Goal: Find specific page/section: Find specific page/section

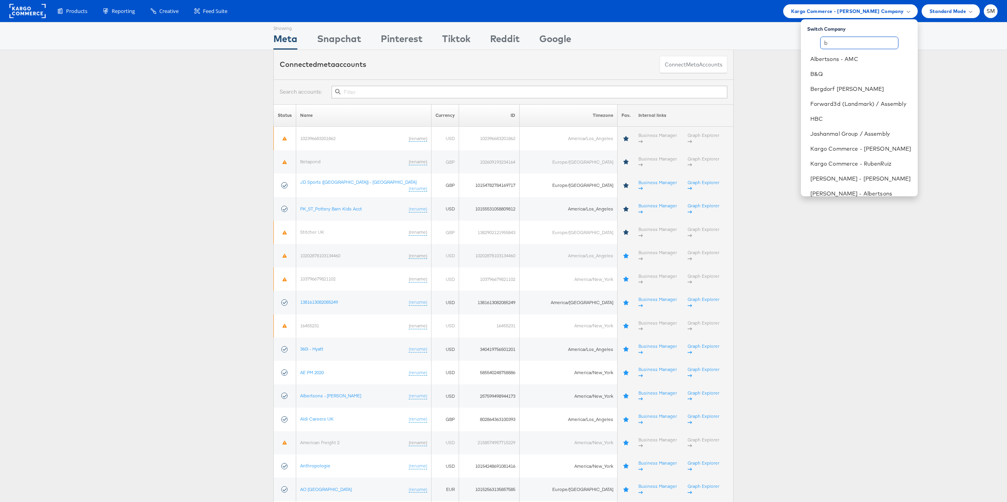
click at [831, 46] on input "b" at bounding box center [859, 43] width 78 height 13
type input "di"
click at [869, 75] on link "DirecTV" at bounding box center [880, 74] width 63 height 8
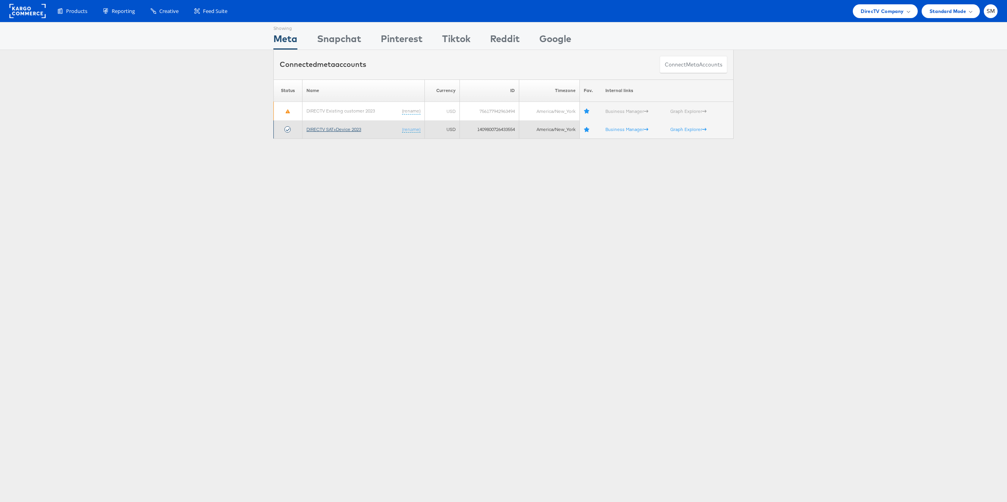
click at [329, 129] on link "DIRECTV SAT+Device 2023" at bounding box center [333, 129] width 55 height 6
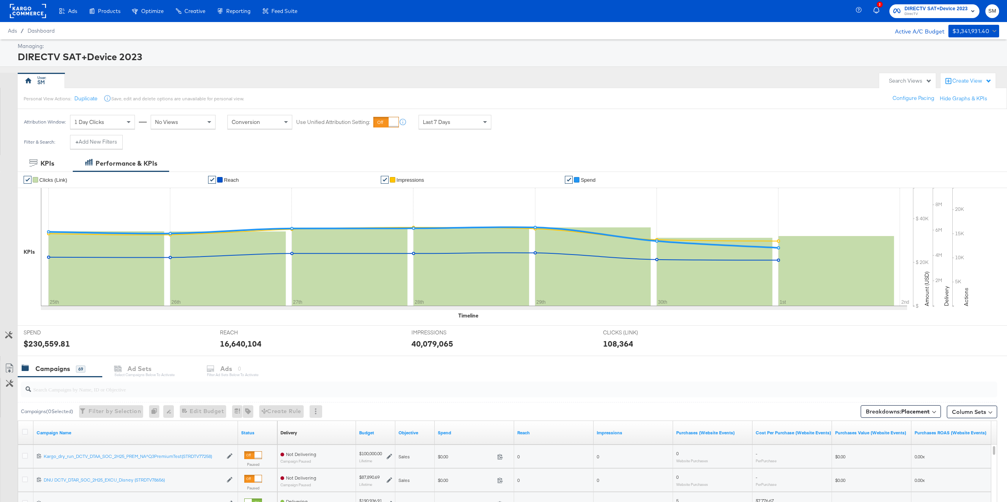
click at [150, 389] on input "search" at bounding box center [468, 385] width 875 height 15
paste input "120229862996860527"
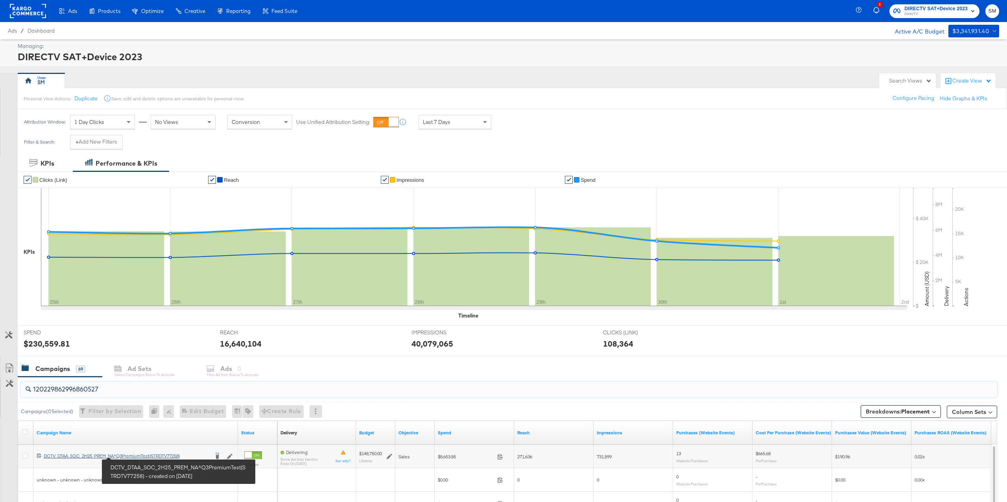
type input "120229862996860527"
click at [131, 456] on div "DCTV_DTAA_SOC_2H25_PREM_NA^Q3PremiumTest(STRDTV77258) DCTV_DTAA_SOC_2H25_PREM_N…" at bounding box center [126, 456] width 165 height 6
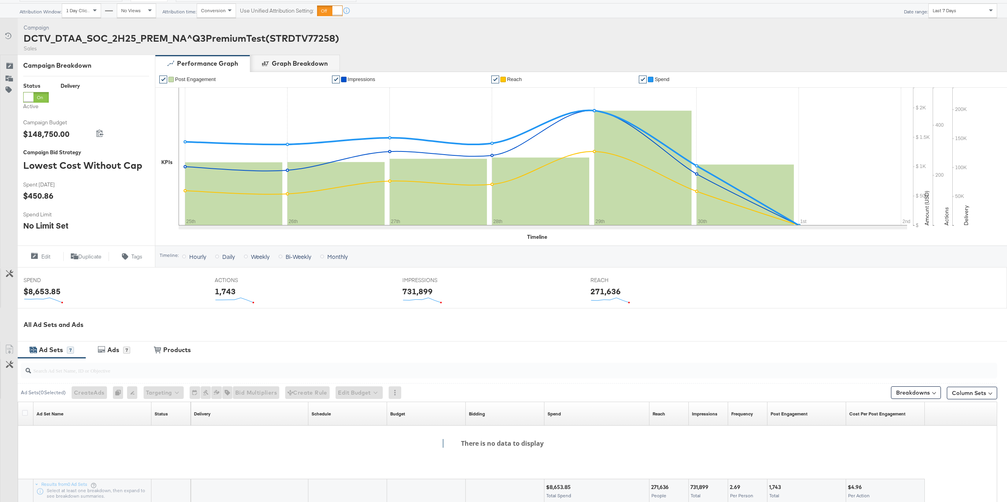
scroll to position [74, 0]
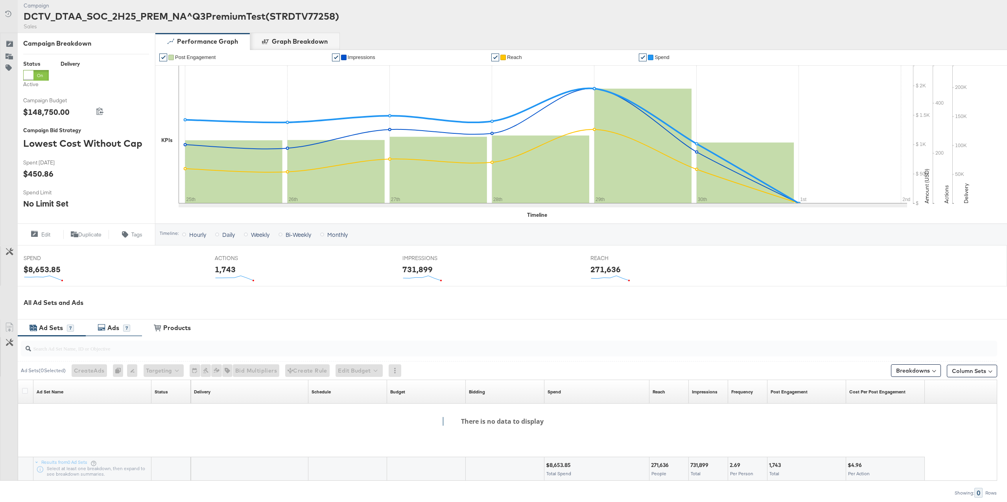
click at [120, 329] on div "Ads" at bounding box center [114, 327] width 18 height 9
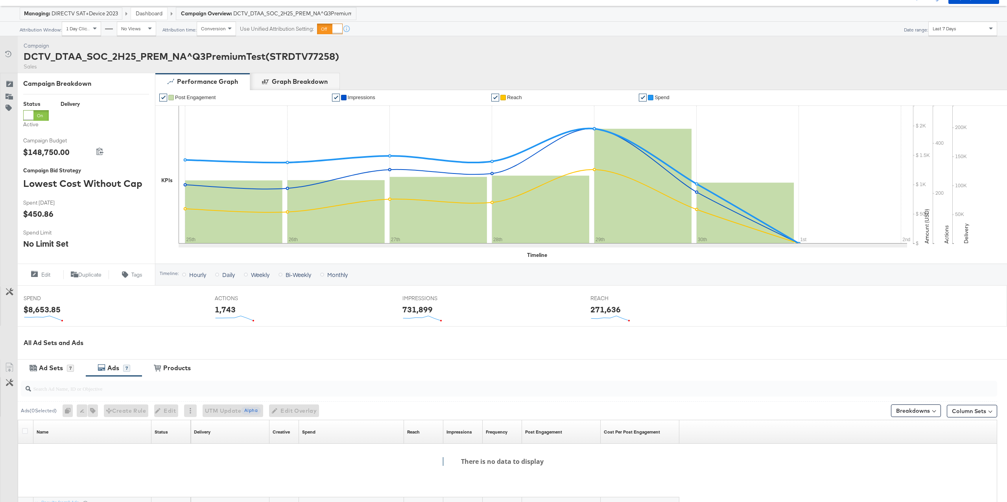
scroll to position [59, 0]
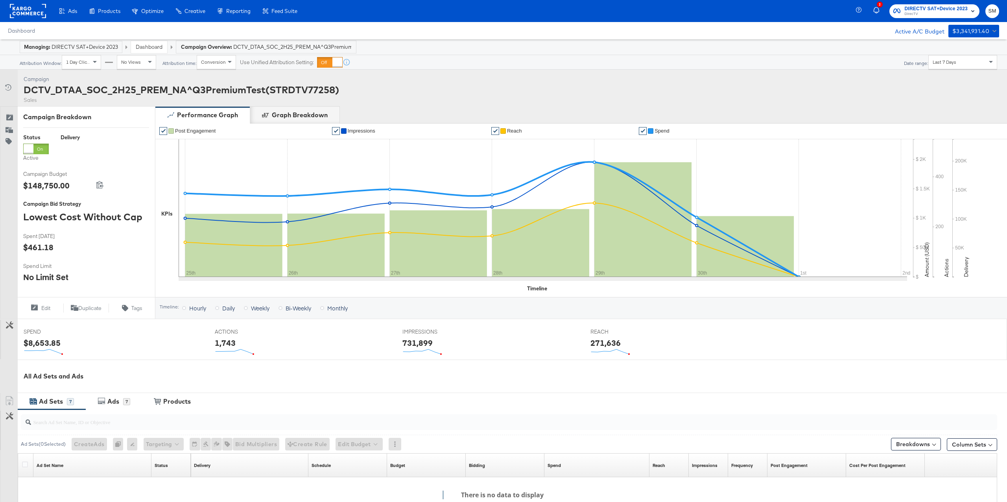
scroll to position [74, 0]
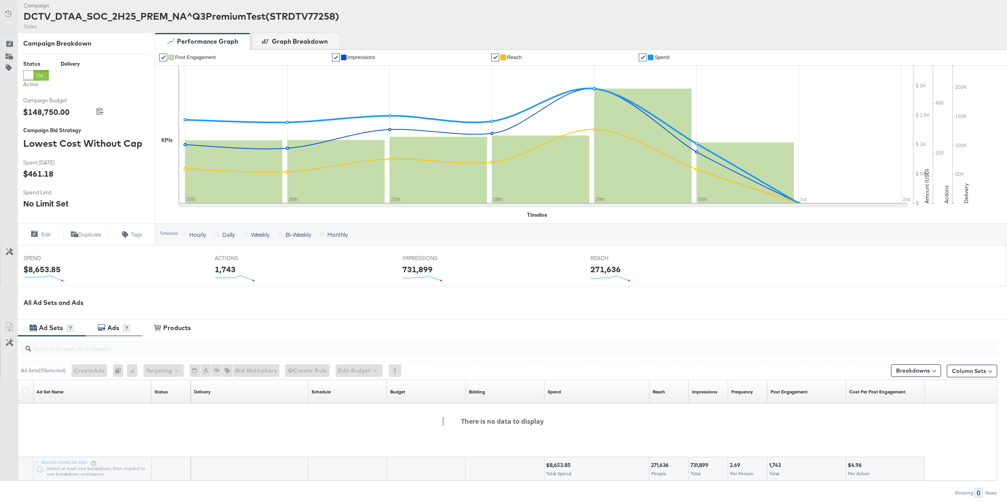
click at [111, 323] on div "Ads 7" at bounding box center [114, 327] width 56 height 17
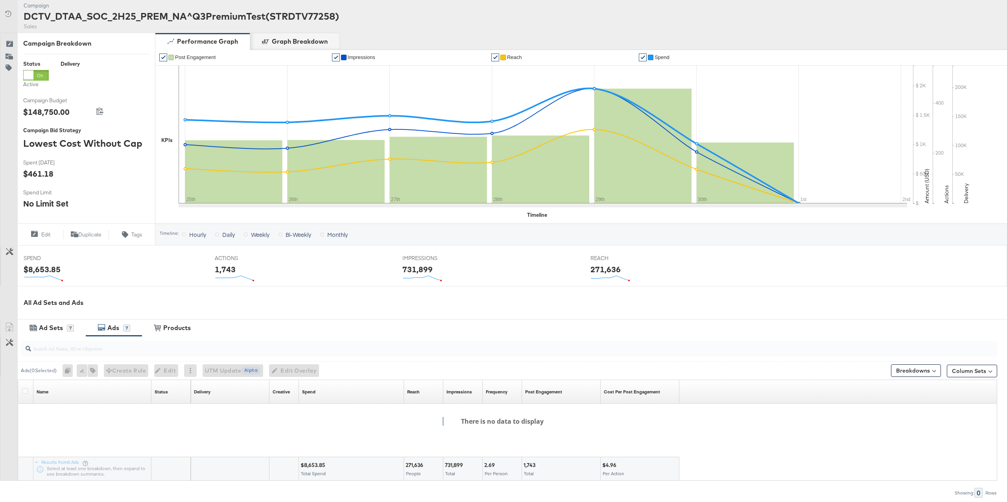
scroll to position [0, 0]
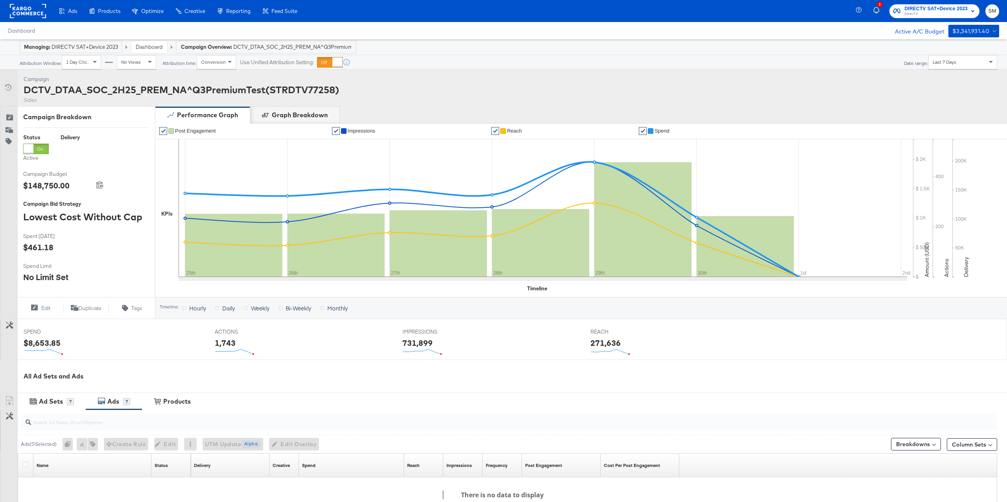
click at [156, 49] on link "Dashboard" at bounding box center [149, 46] width 27 height 7
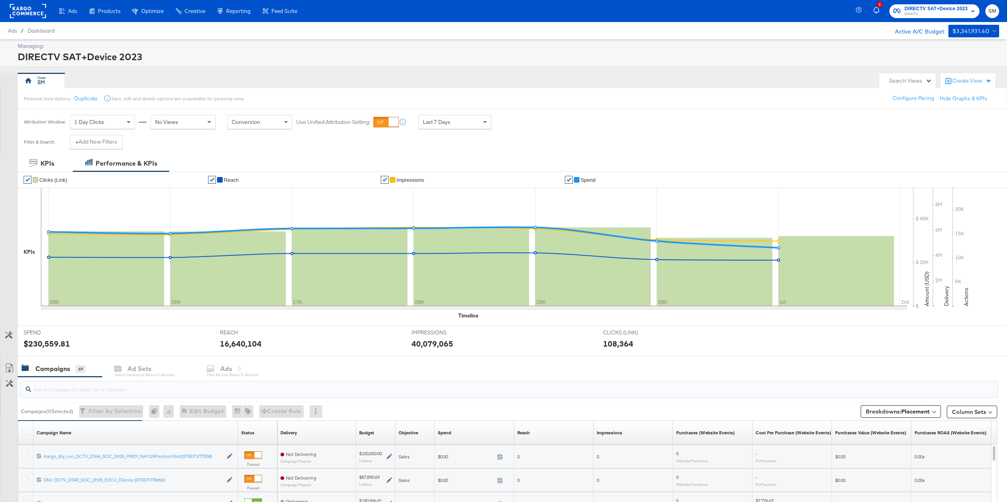
click at [184, 389] on input "search" at bounding box center [468, 385] width 875 height 15
paste input "120229862996860527"
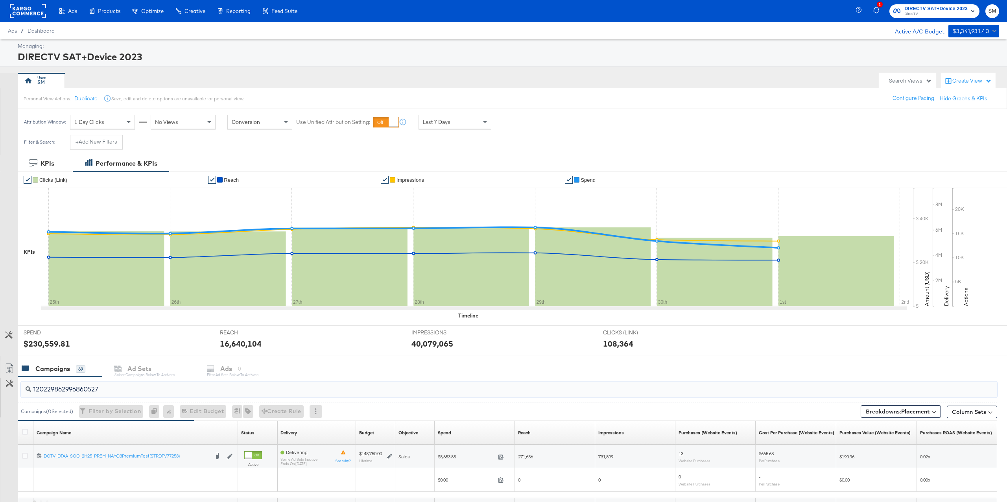
scroll to position [33, 0]
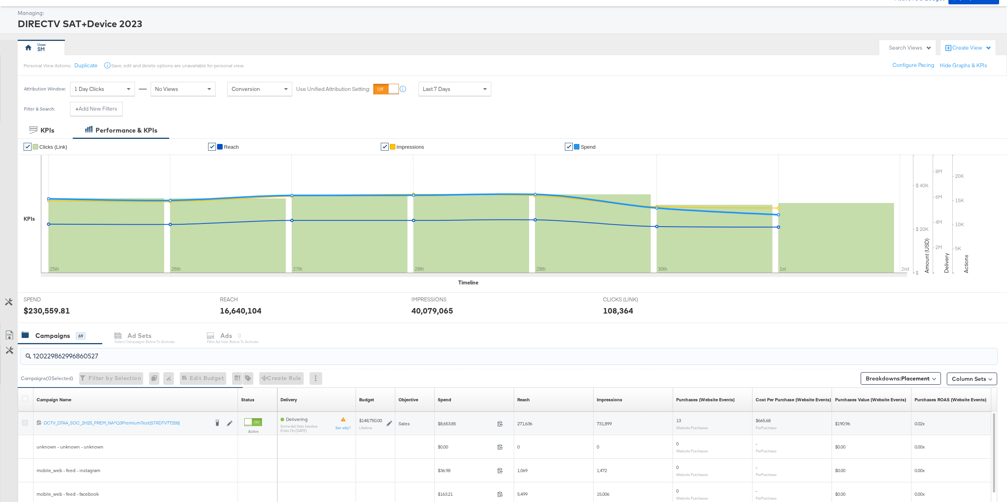
type input "120229862996860527"
click at [25, 422] on icon at bounding box center [25, 423] width 6 height 6
click at [0, 0] on input "checkbox" at bounding box center [0, 0] width 0 height 0
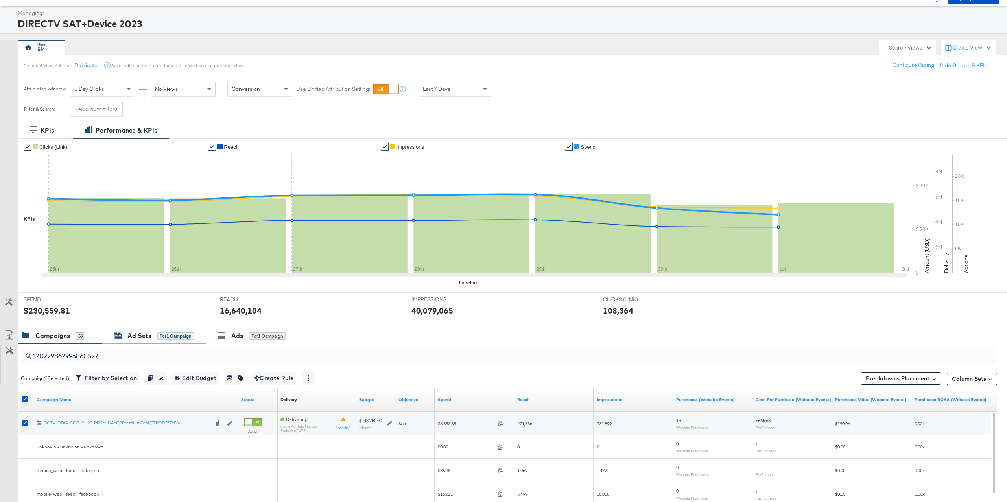
click at [159, 338] on div "for 1 Campaign" at bounding box center [175, 335] width 37 height 7
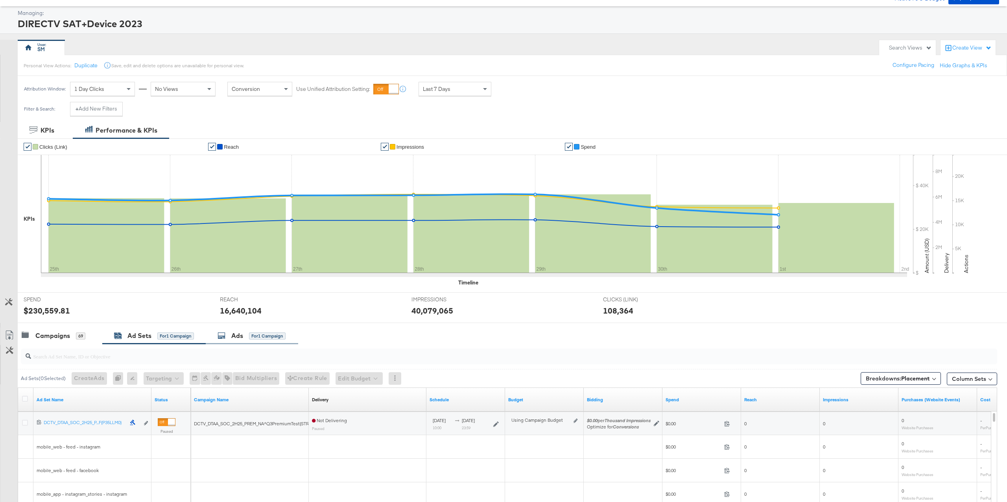
click at [257, 335] on div "for 1 Campaign" at bounding box center [267, 335] width 37 height 7
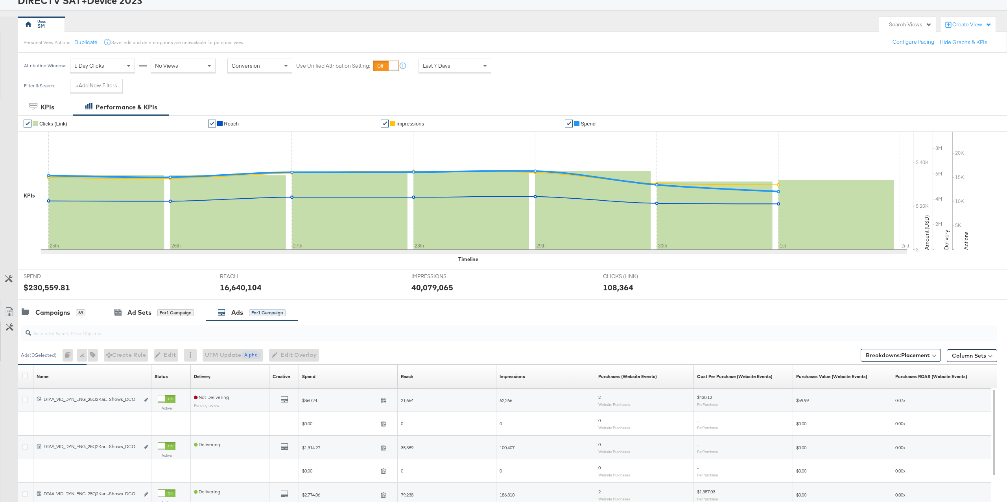
scroll to position [84, 0]
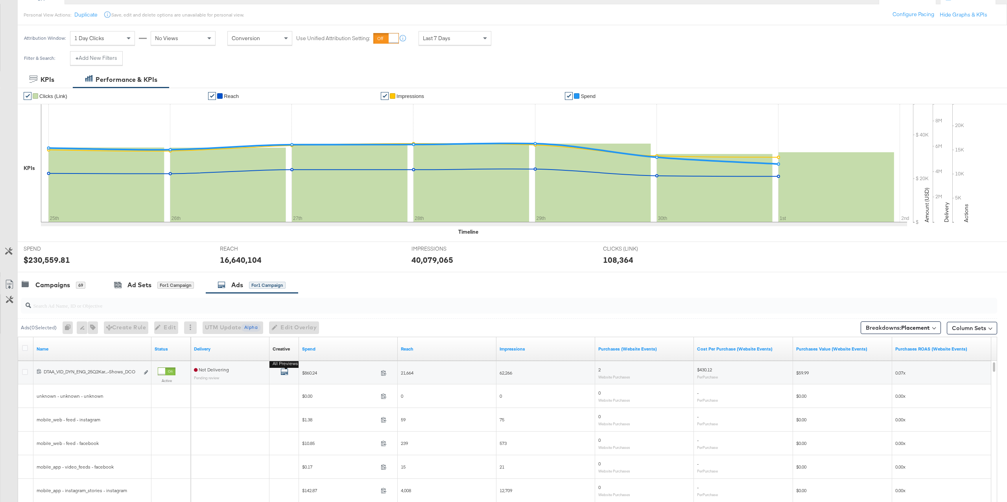
click at [284, 370] on icon "default" at bounding box center [285, 372] width 8 height 8
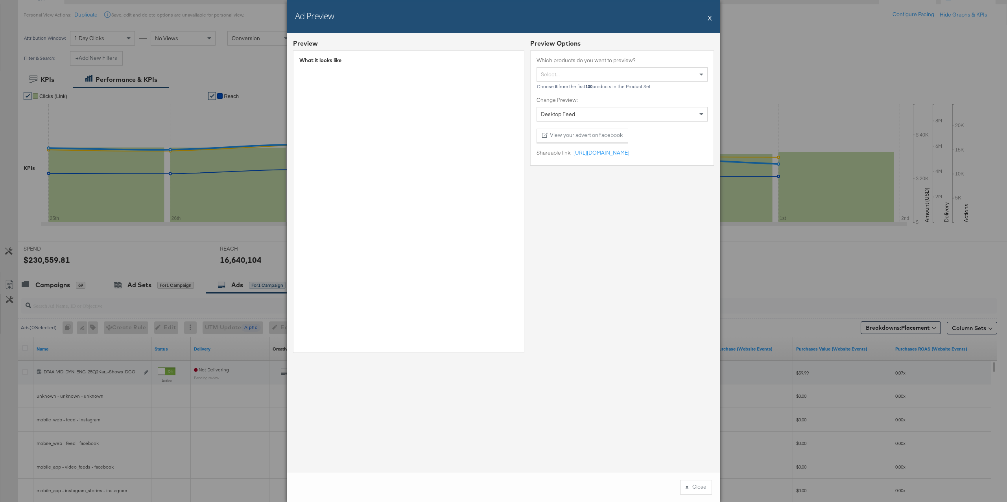
click at [711, 19] on button "X" at bounding box center [710, 18] width 4 height 16
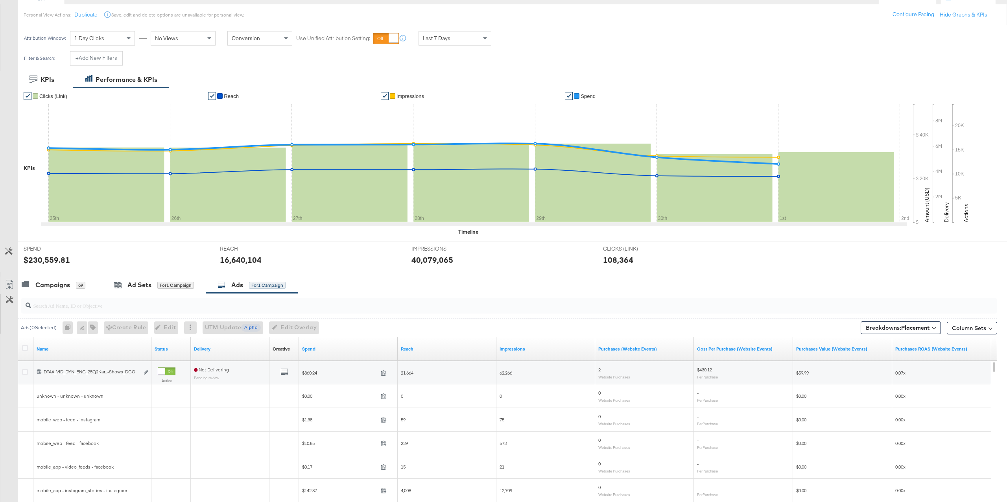
click at [155, 307] on input "search" at bounding box center [468, 302] width 875 height 15
paste input "120230077412210527"
click at [283, 375] on icon "default" at bounding box center [285, 372] width 8 height 8
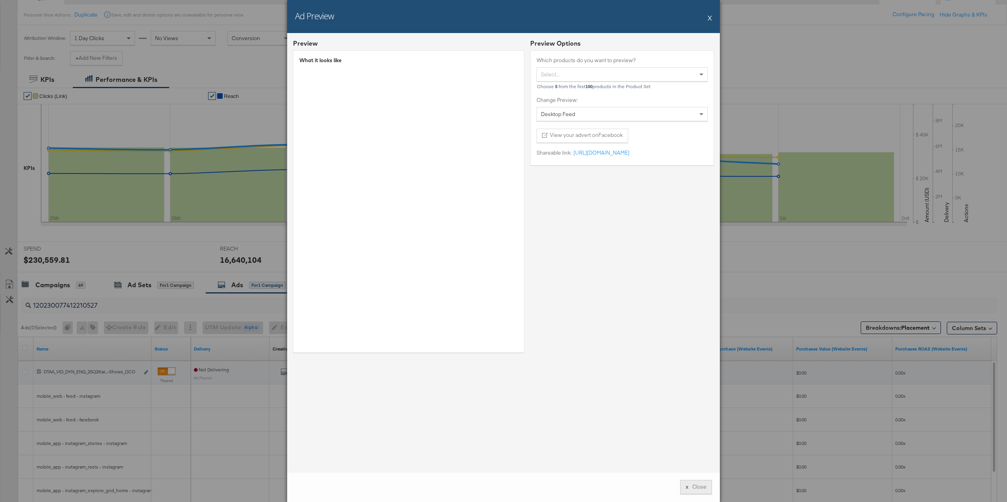
click at [693, 490] on button "x Close" at bounding box center [696, 487] width 32 height 14
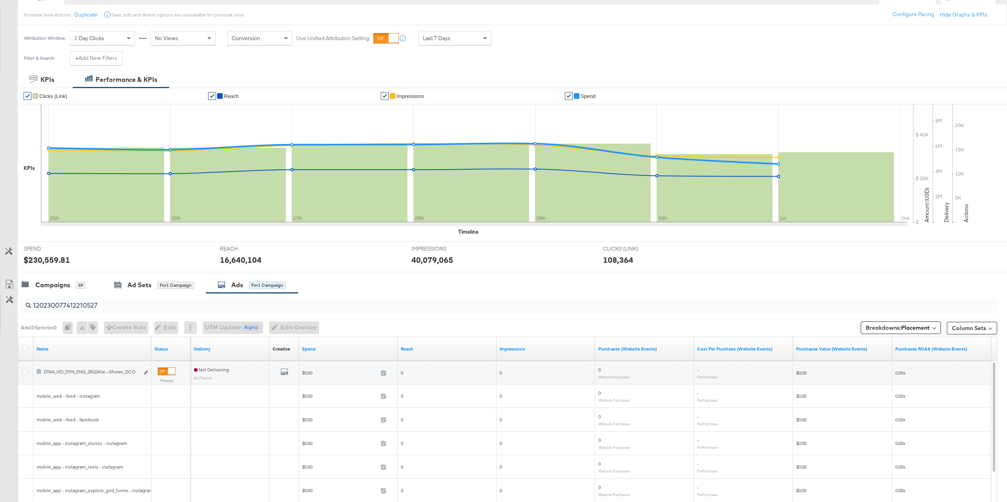
click at [156, 306] on input "120230077412210527" at bounding box center [468, 302] width 875 height 15
paste input "207972"
type input "120230072079720527"
click at [281, 372] on icon "default" at bounding box center [285, 372] width 8 height 8
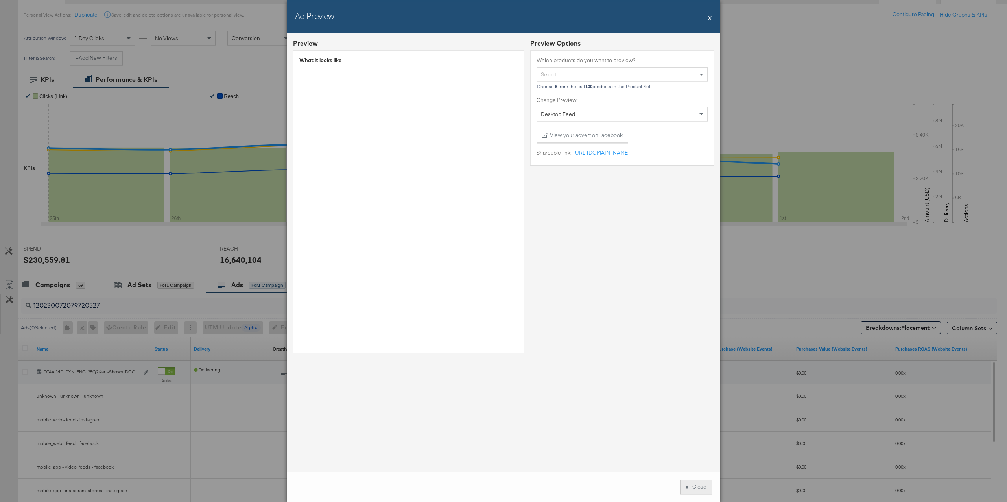
click at [700, 491] on button "x Close" at bounding box center [696, 487] width 32 height 14
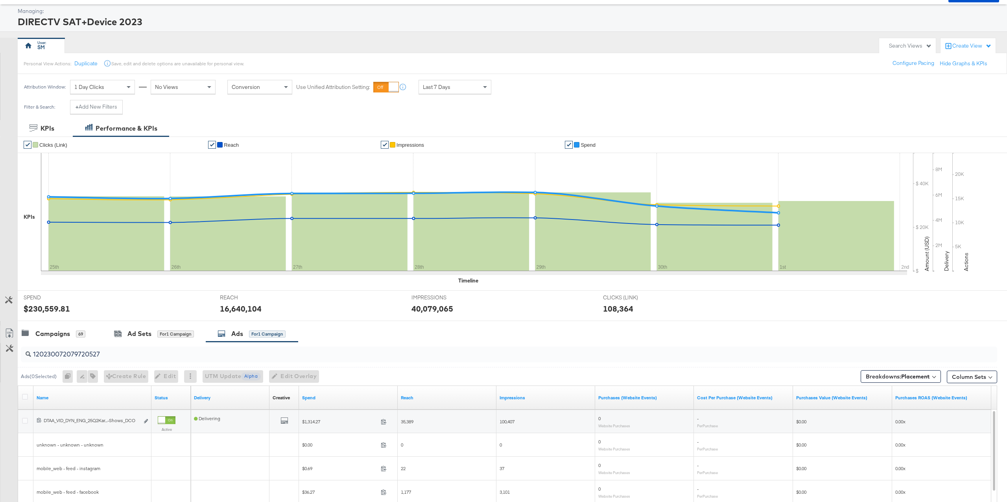
scroll to position [45, 0]
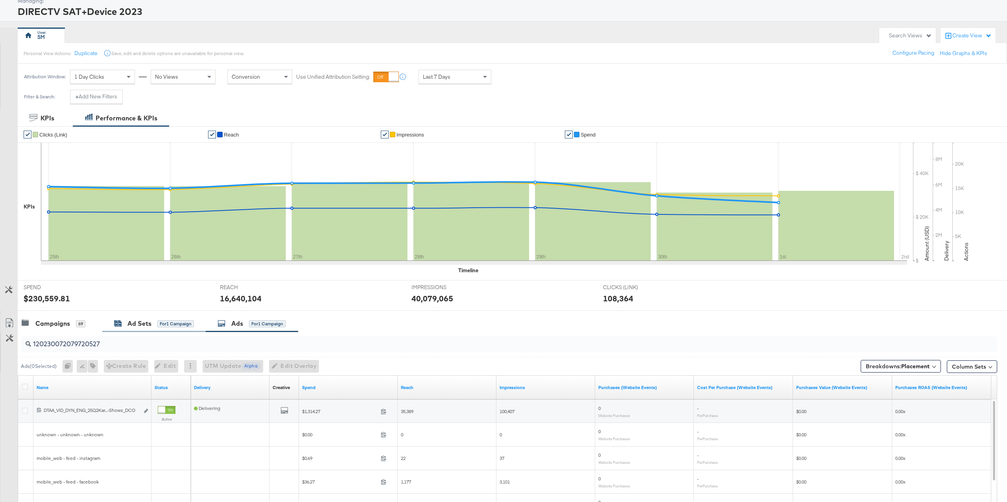
click at [152, 320] on div "Ad Sets for 1 Campaign" at bounding box center [154, 323] width 80 height 9
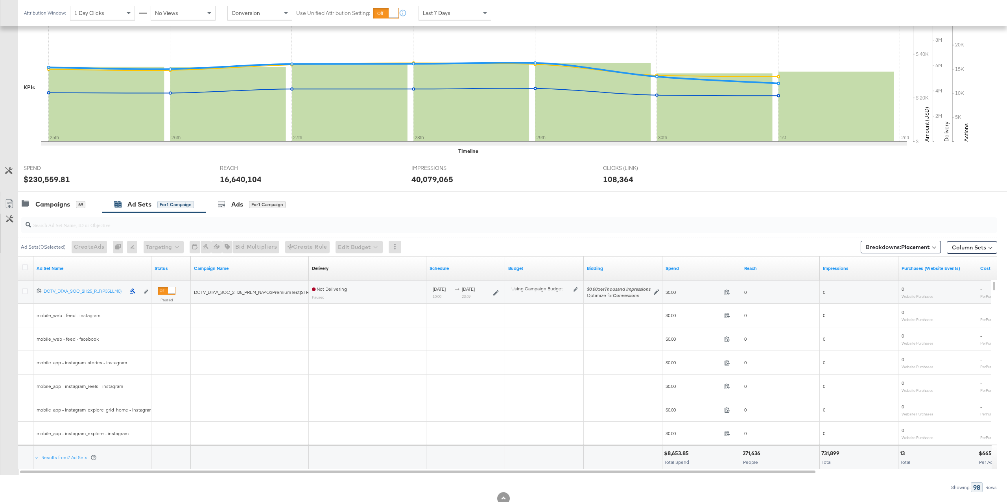
scroll to position [189, 0]
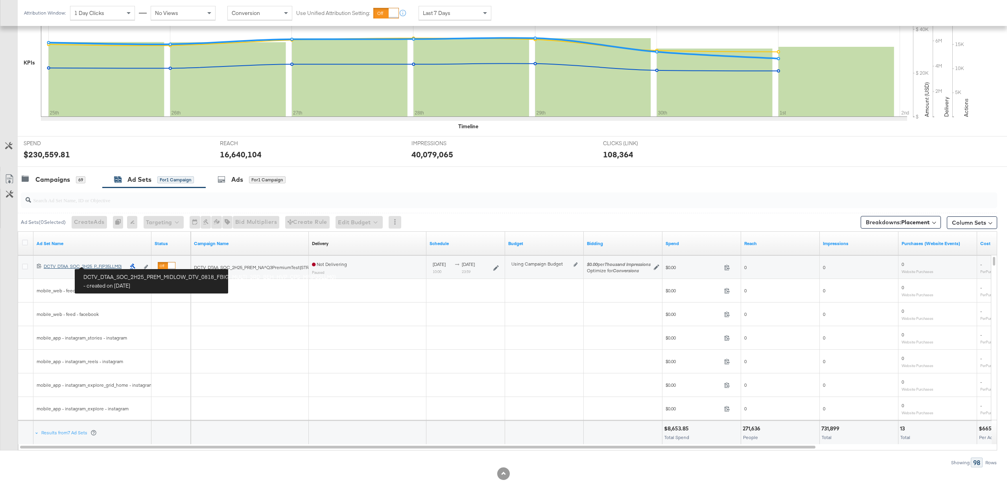
click at [104, 266] on div "DCTV_DTAA_SOC_2H25_PREM_MIDLOW_DTV_0818_FBIG_MULTI_3RD_BEH_HVP_CPS_MF(P35LLM0) …" at bounding box center [85, 266] width 82 height 6
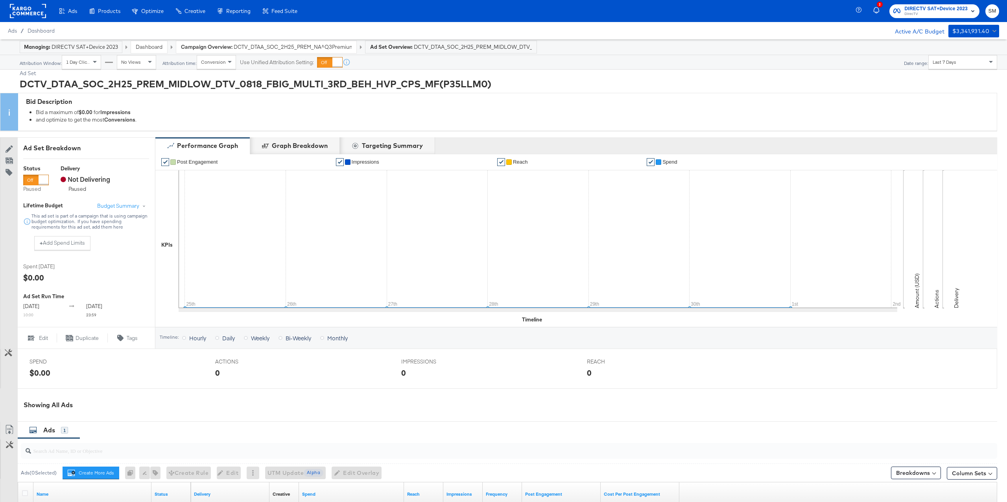
click at [214, 46] on strong "Campaign Overview:" at bounding box center [207, 46] width 52 height 7
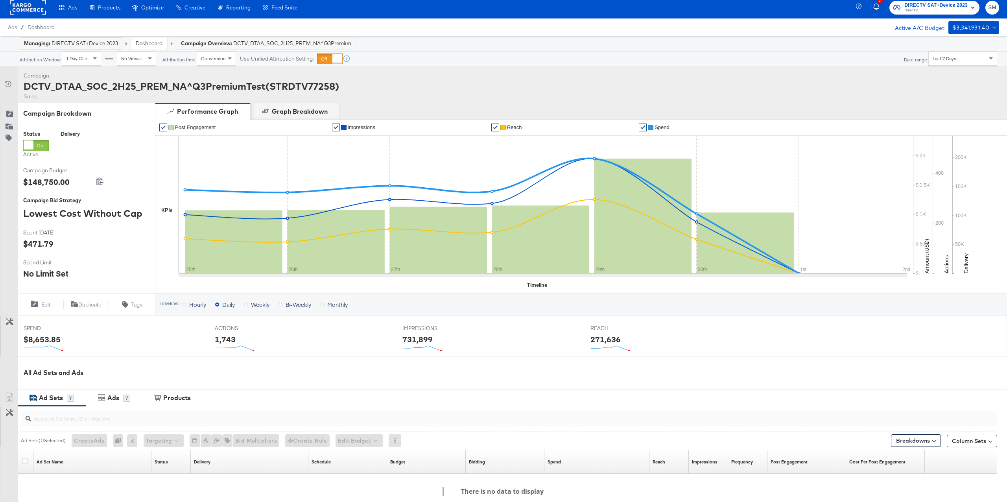
scroll to position [4, 0]
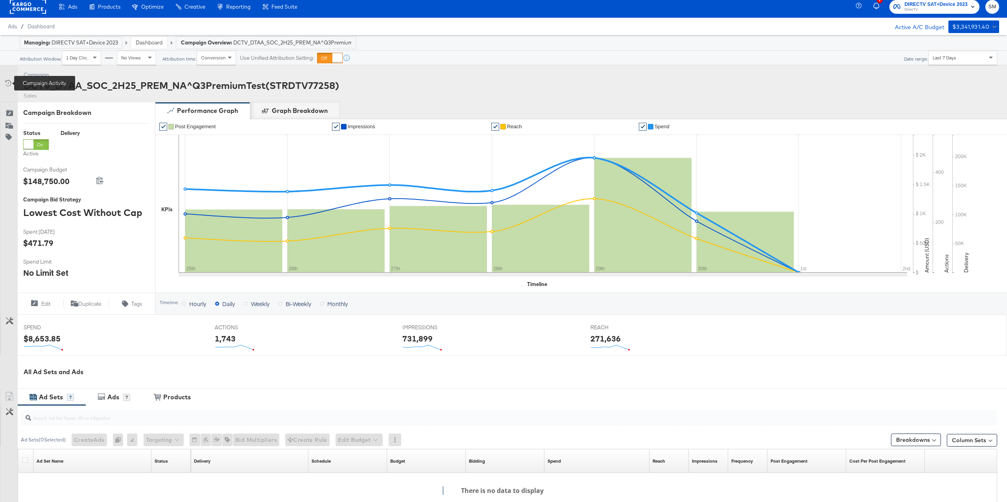
click at [8, 83] on icon at bounding box center [8, 83] width 8 height 8
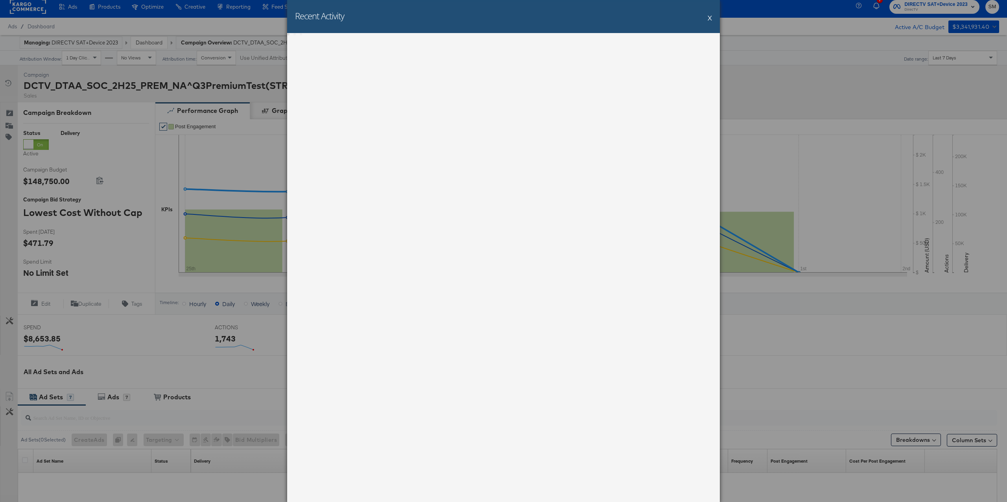
scroll to position [7, 0]
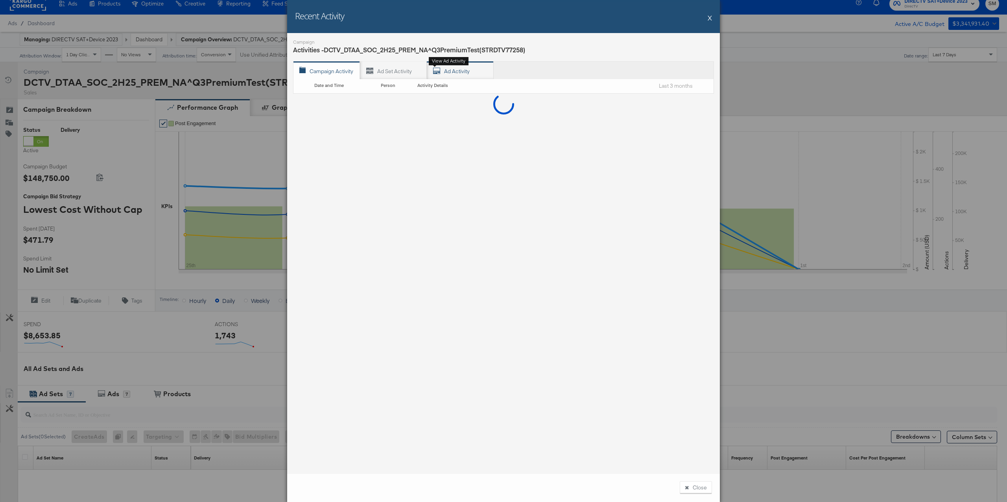
click at [456, 72] on div "Ad Activity View ad activity" at bounding box center [460, 70] width 67 height 18
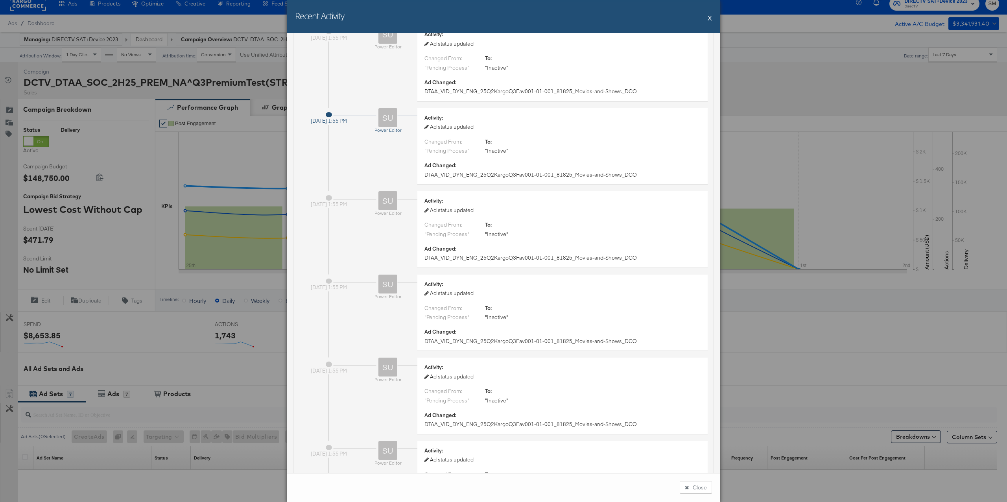
scroll to position [0, 0]
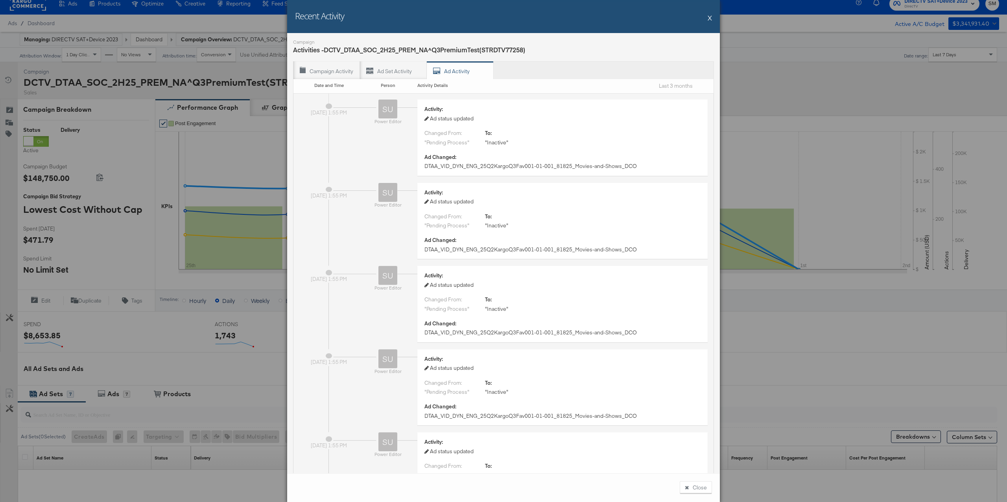
click at [712, 16] on button "X" at bounding box center [710, 18] width 4 height 16
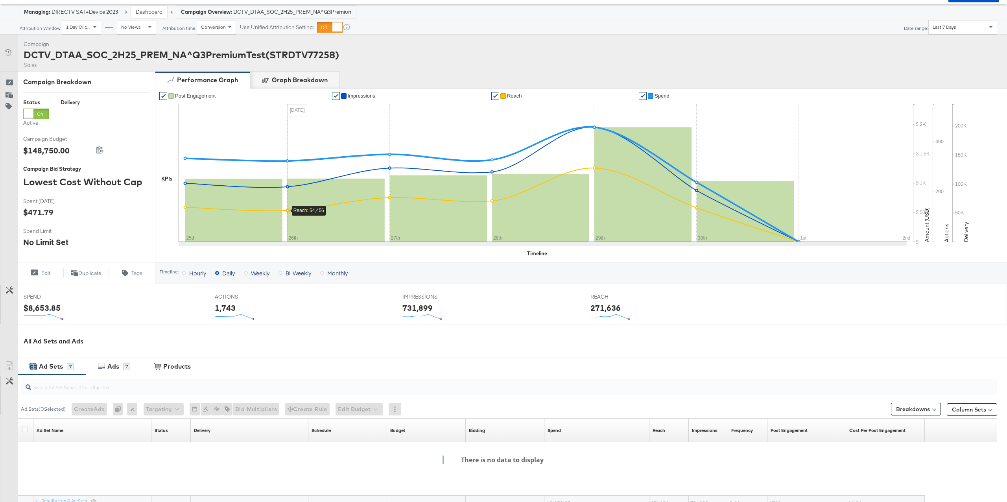
scroll to position [37, 0]
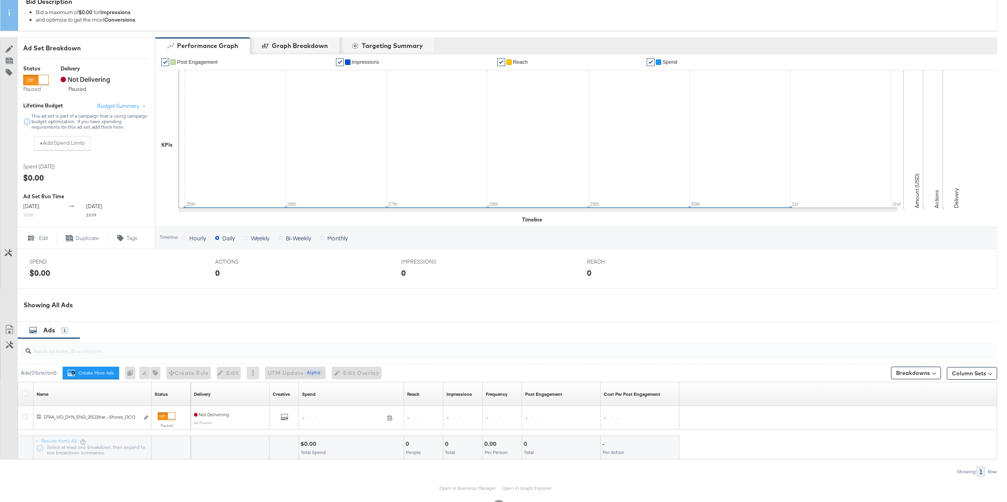
scroll to position [106, 0]
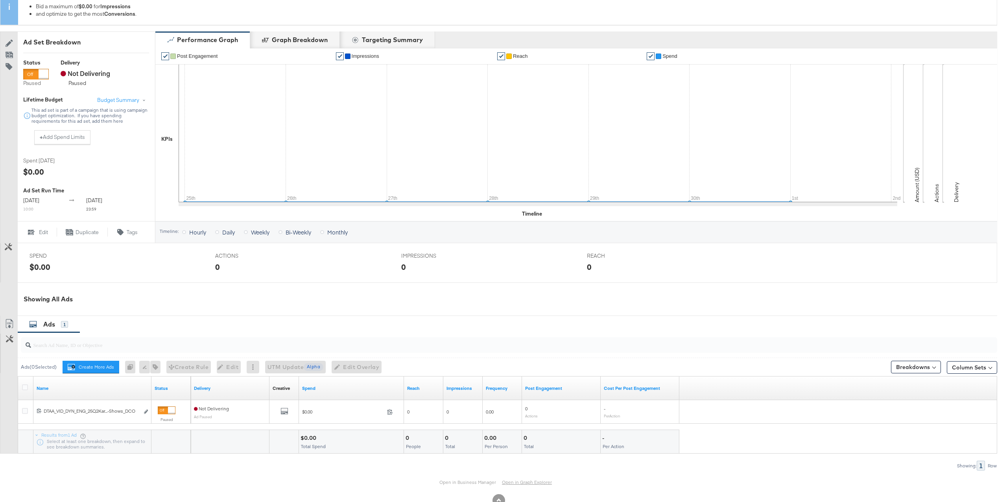
click at [527, 485] on link "Open in Graph Explorer" at bounding box center [527, 482] width 50 height 6
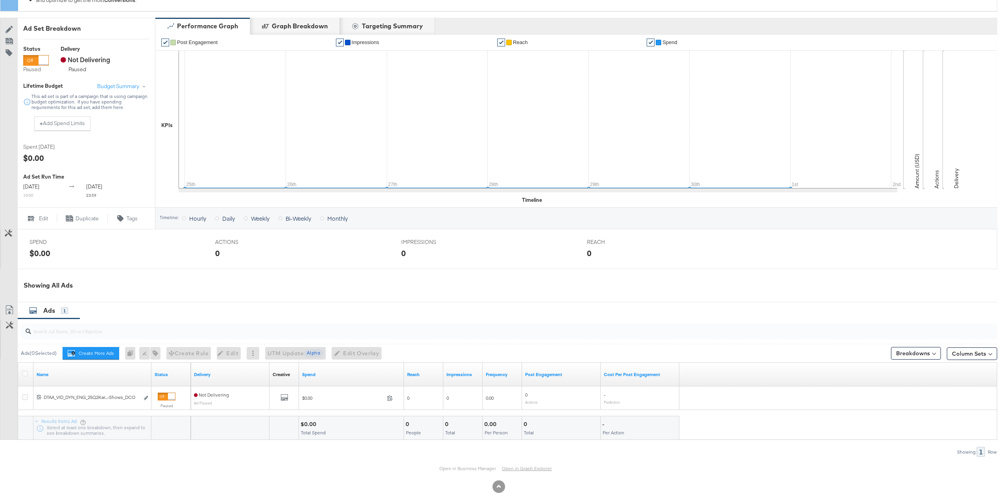
scroll to position [119, 0]
